Goal: Navigation & Orientation: Find specific page/section

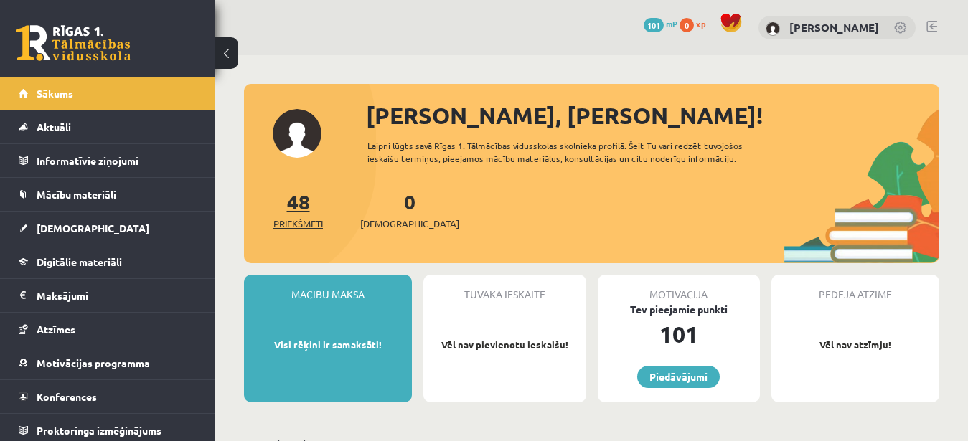
click at [311, 217] on span "Priekšmeti" at bounding box center [297, 224] width 49 height 14
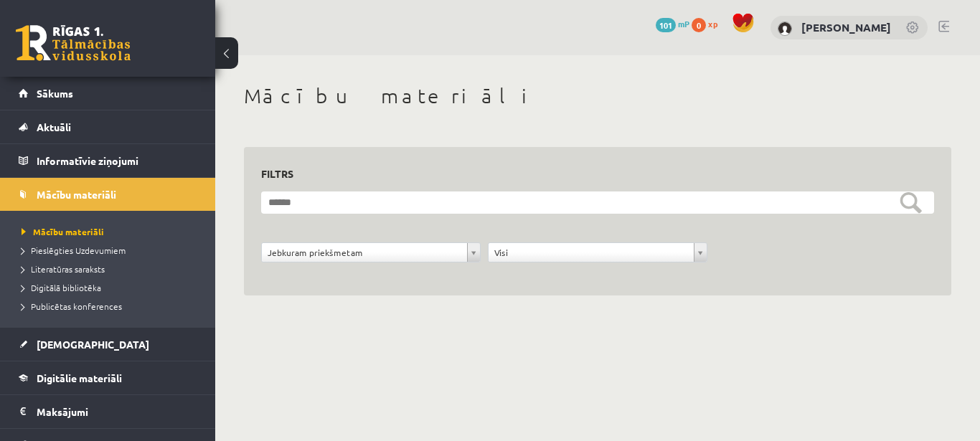
click at [476, 258] on body "0 Dāvanas 101 mP 0 xp [PERSON_NAME] Sākums Aktuāli Kā mācīties eSKOLĀ Kontakti …" at bounding box center [490, 220] width 980 height 441
click at [55, 98] on span "Sākums" at bounding box center [55, 93] width 37 height 13
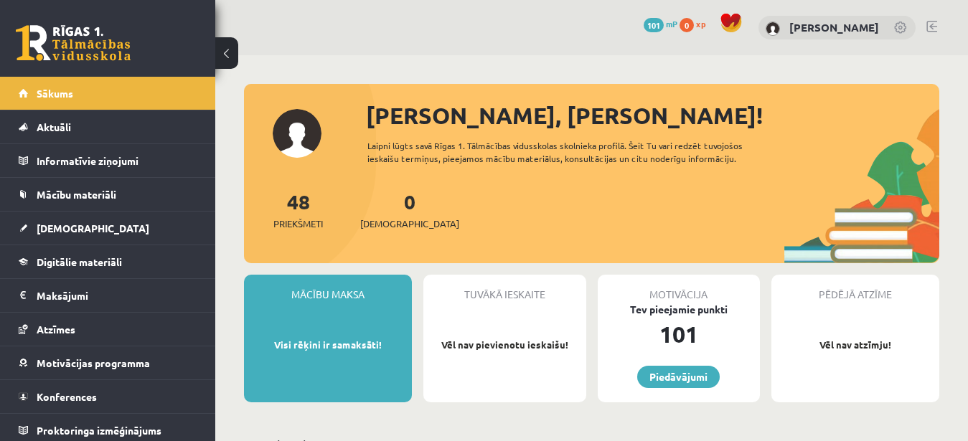
scroll to position [73, 0]
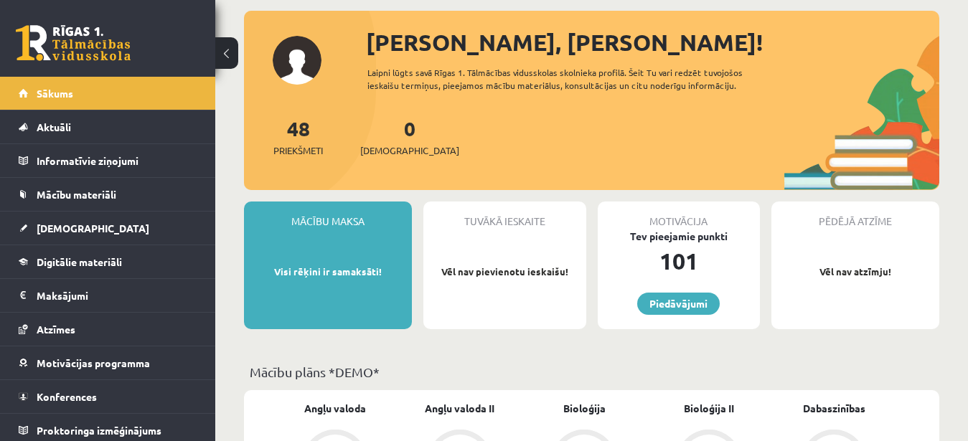
click at [353, 211] on div "Mācību maksa" at bounding box center [328, 215] width 168 height 27
drag, startPoint x: 273, startPoint y: 268, endPoint x: 387, endPoint y: 280, distance: 115.3
click at [387, 280] on div "Mācību maksa Visi rēķini ir samaksāti!" at bounding box center [328, 266] width 168 height 128
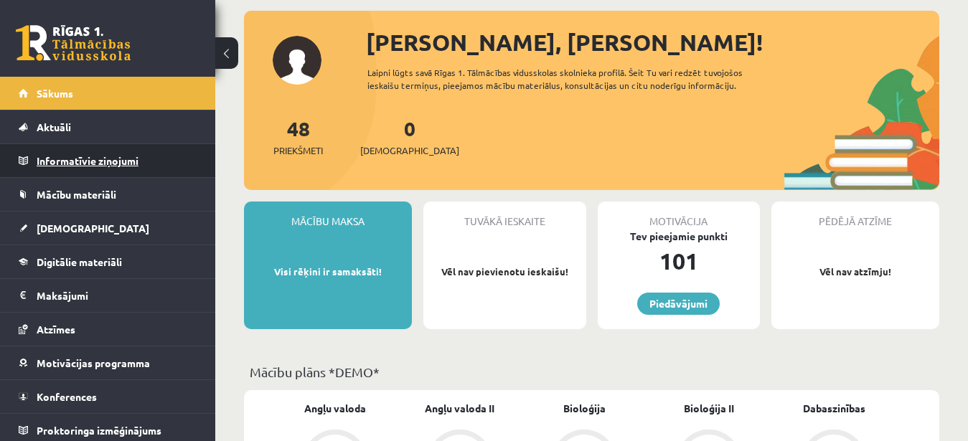
click at [176, 157] on legend "Informatīvie ziņojumi 0" at bounding box center [117, 160] width 161 height 33
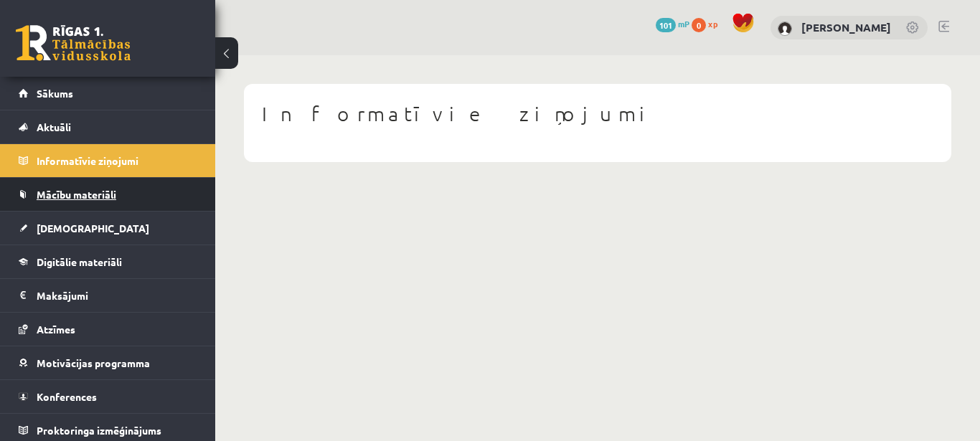
click at [173, 196] on link "Mācību materiāli" at bounding box center [108, 194] width 179 height 33
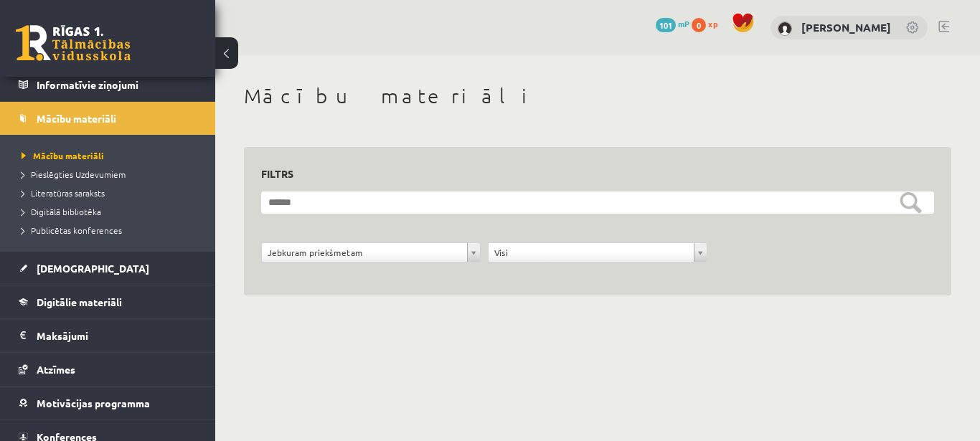
scroll to position [122, 0]
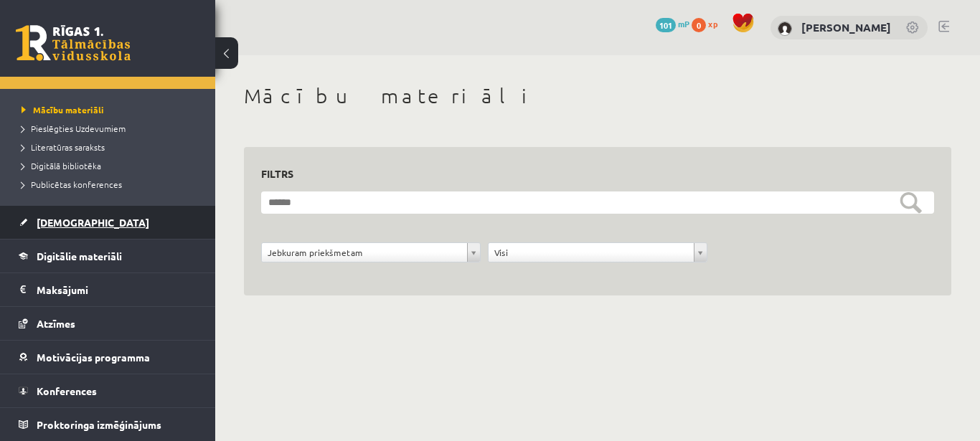
click at [134, 224] on link "[DEMOGRAPHIC_DATA]" at bounding box center [108, 222] width 179 height 33
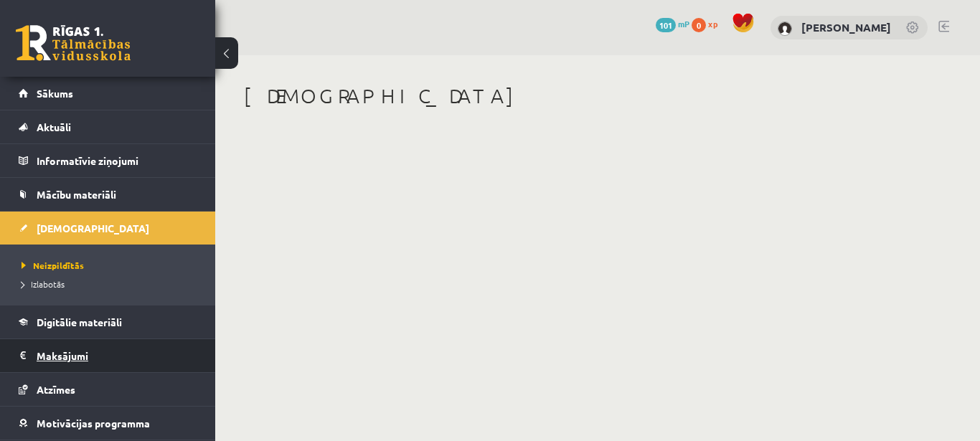
click at [131, 350] on legend "Maksājumi 0" at bounding box center [117, 355] width 161 height 33
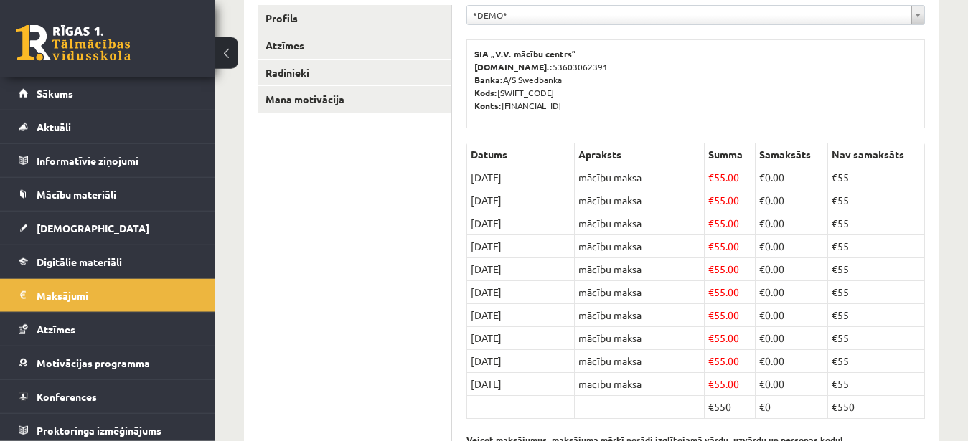
scroll to position [34, 0]
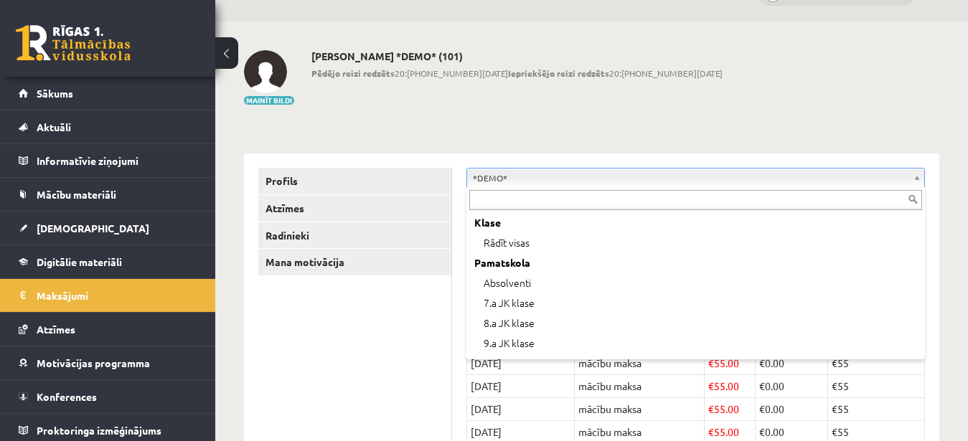
click at [685, 175] on body "0 Dāvanas 101 mP 0 xp Jeļena Jelisejeva Sākums Aktuāli Kā mācīties eSKOLĀ Konta…" at bounding box center [484, 186] width 968 height 441
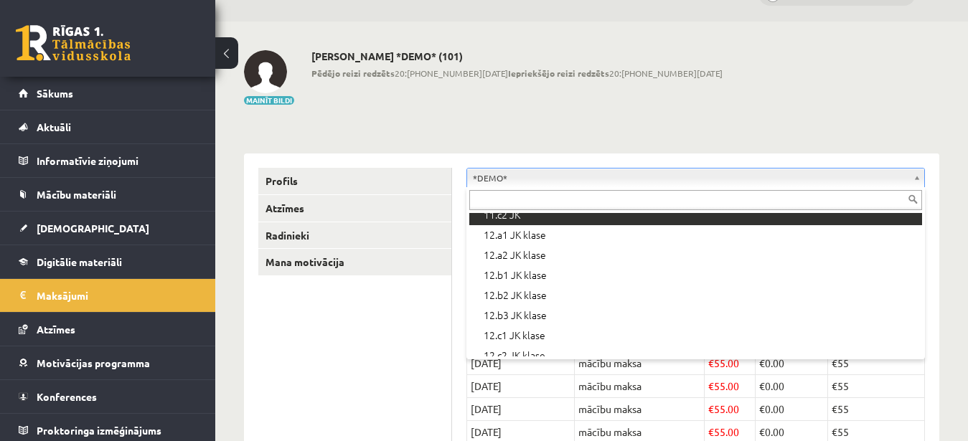
scroll to position [479, 0]
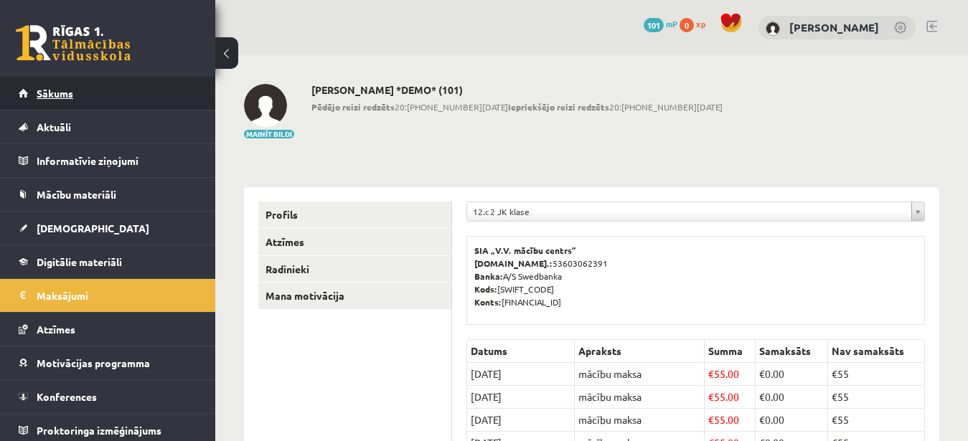
click at [141, 108] on link "Sākums" at bounding box center [108, 93] width 179 height 33
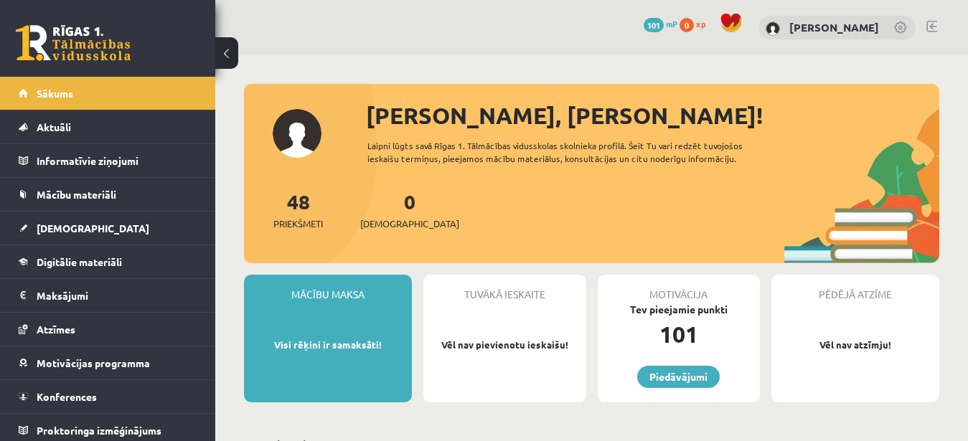
drag, startPoint x: 961, startPoint y: 14, endPoint x: 958, endPoint y: 105, distance: 91.1
drag, startPoint x: 958, startPoint y: 105, endPoint x: 955, endPoint y: 182, distance: 76.8
click at [967, 350] on html "0 Dāvanas 101 mP 0 xp Jeļena Jelisejeva Sākums Aktuāli Kā mācīties eSKOLĀ Konta…" at bounding box center [484, 220] width 968 height 441
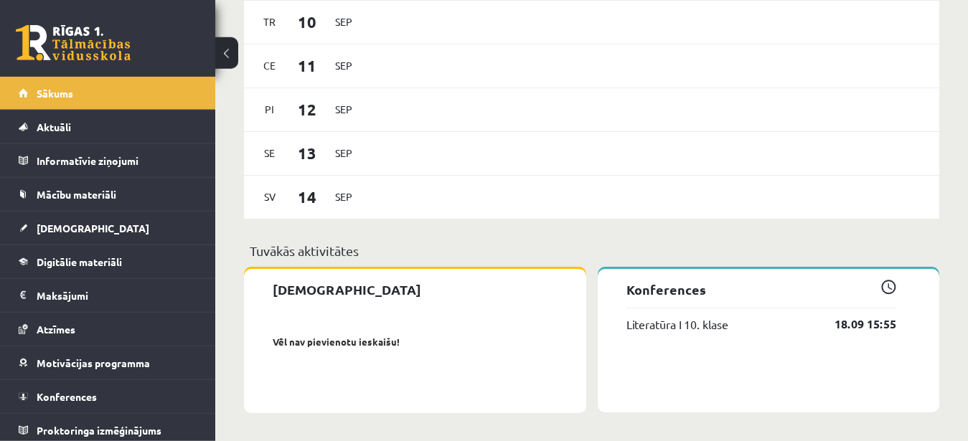
scroll to position [1990, 0]
click at [662, 329] on link "Literatūra I 10. klase" at bounding box center [677, 323] width 102 height 17
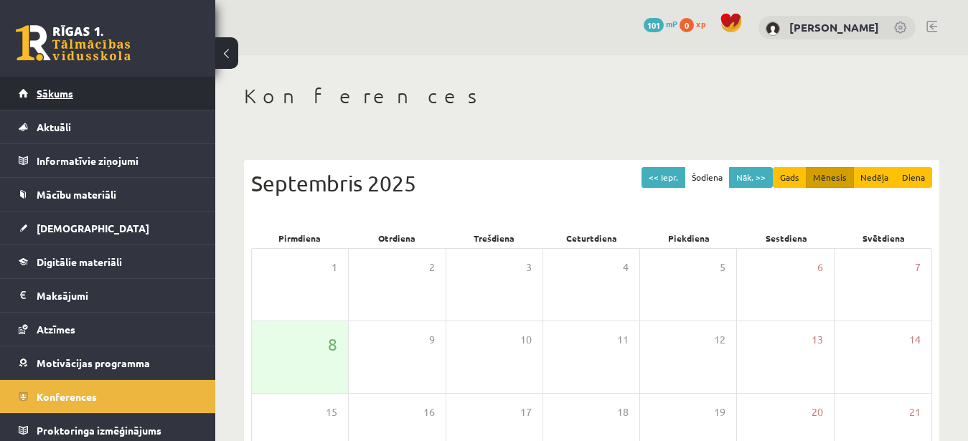
click at [80, 93] on link "Sākums" at bounding box center [108, 93] width 179 height 33
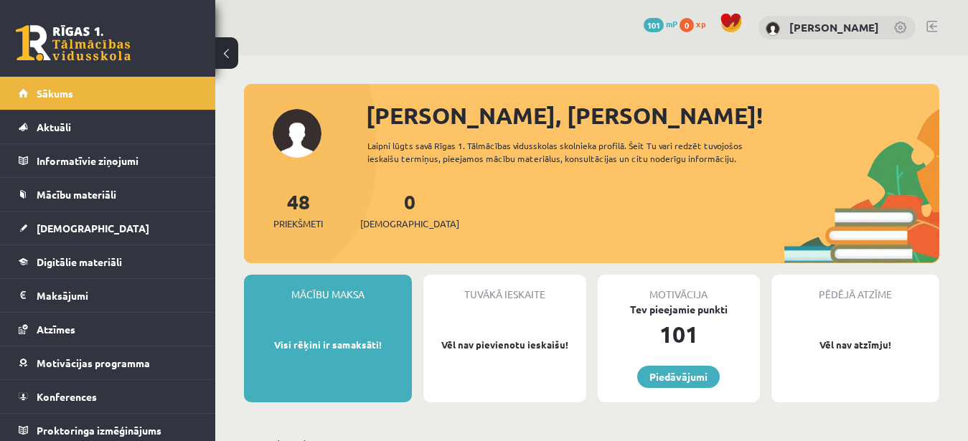
click at [901, 24] on link at bounding box center [901, 29] width 14 height 14
